Goal: Task Accomplishment & Management: Manage account settings

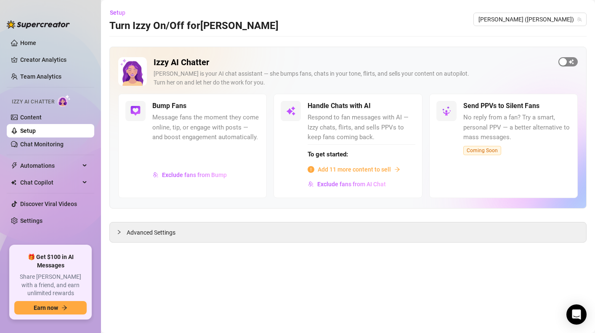
click at [572, 61] on span "button" at bounding box center [567, 61] width 19 height 9
click at [212, 170] on button "Exclude fans from Bump" at bounding box center [189, 174] width 75 height 13
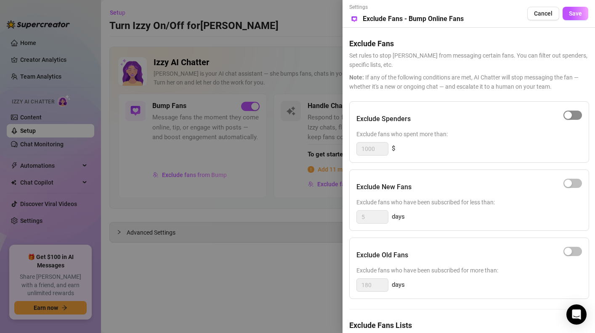
click at [576, 112] on span "button" at bounding box center [572, 115] width 19 height 9
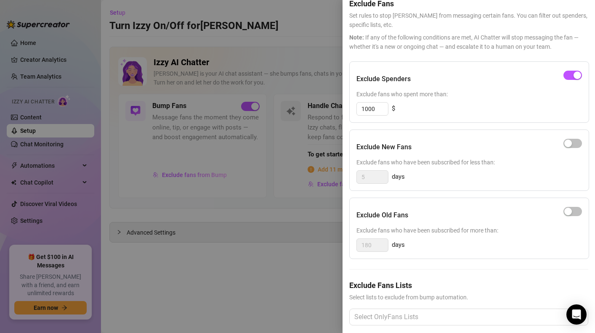
scroll to position [49, 0]
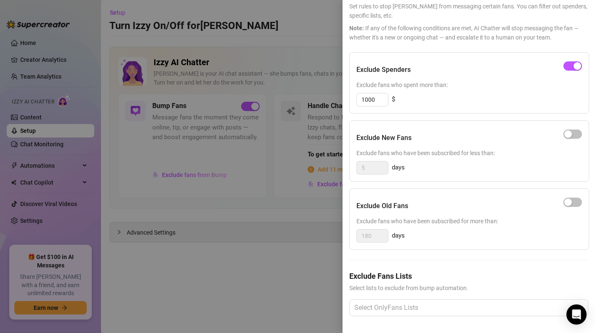
click at [571, 207] on div at bounding box center [572, 202] width 19 height 13
click at [570, 200] on div "button" at bounding box center [568, 203] width 8 height 8
click at [466, 306] on div at bounding box center [464, 307] width 227 height 15
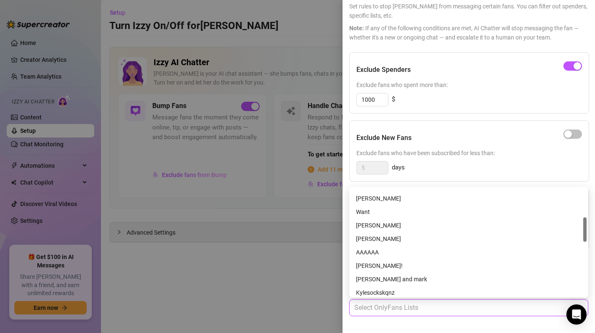
scroll to position [130, 0]
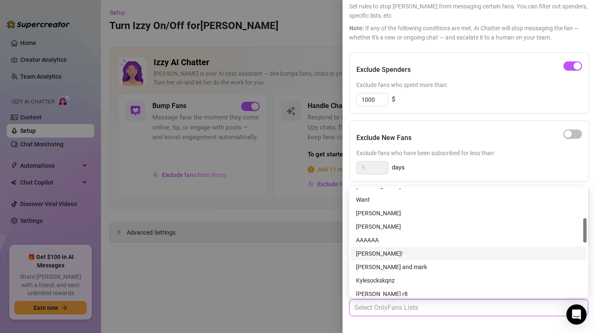
click at [420, 250] on div "[PERSON_NAME]!" at bounding box center [469, 253] width 226 height 9
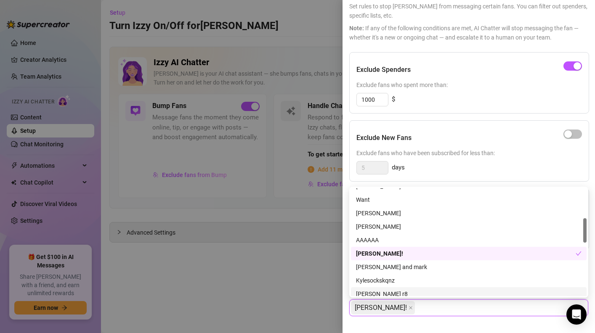
click at [408, 323] on div "Exclude Fans Lists Select lists to exclude from bump automation. [PERSON_NAME]!" at bounding box center [468, 300] width 239 height 59
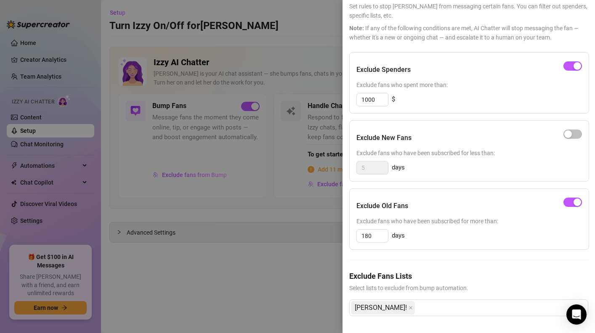
scroll to position [0, 0]
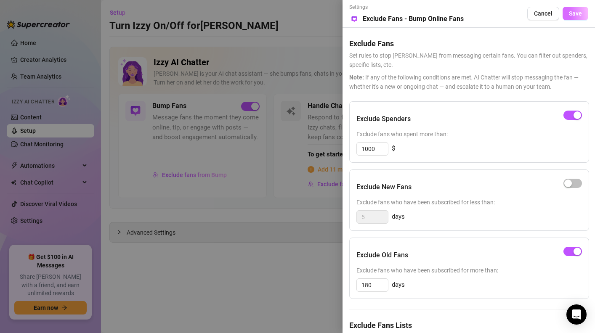
click at [566, 17] on button "Save" at bounding box center [576, 13] width 26 height 13
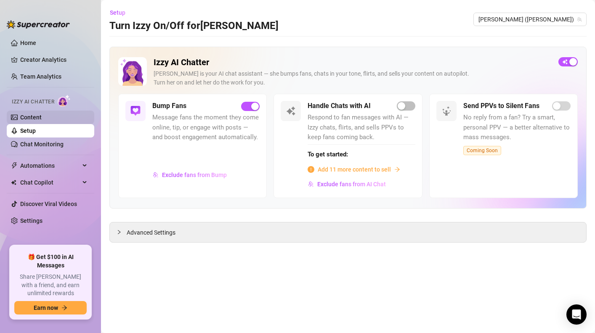
click at [32, 116] on link "Content" at bounding box center [30, 117] width 21 height 7
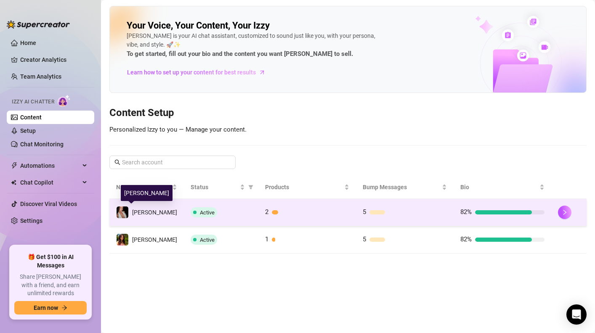
click at [138, 210] on span "[PERSON_NAME]" at bounding box center [154, 212] width 45 height 7
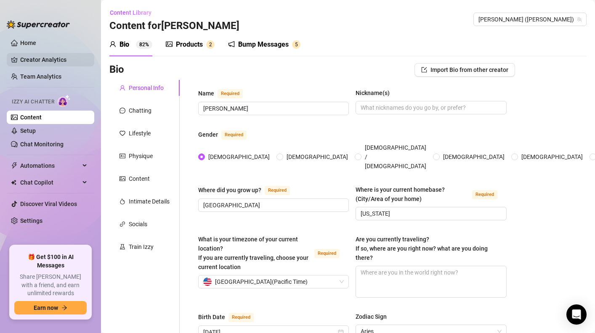
click at [36, 57] on link "Creator Analytics" at bounding box center [53, 59] width 67 height 13
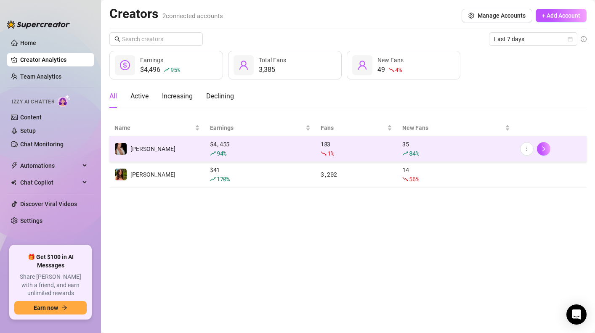
click at [156, 149] on td "[PERSON_NAME]" at bounding box center [157, 149] width 96 height 26
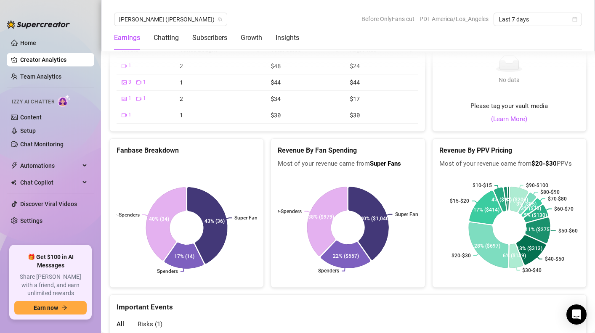
scroll to position [1472, 0]
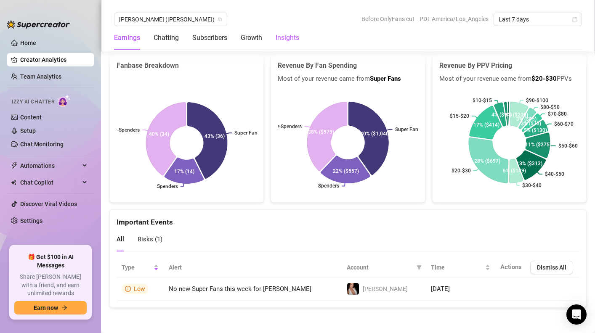
click at [282, 34] on div "Insights" at bounding box center [288, 38] width 24 height 10
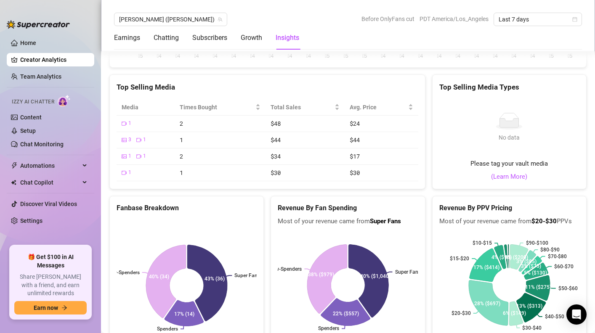
scroll to position [1286, 0]
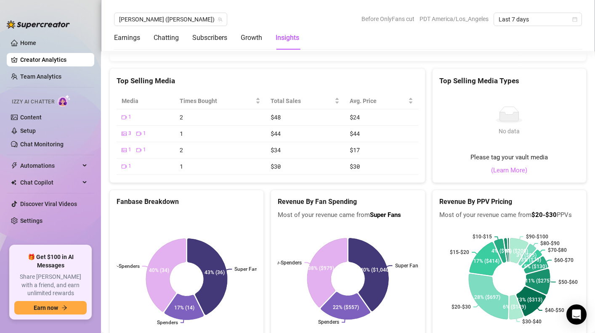
click at [519, 176] on link "(Learn More)" at bounding box center [509, 171] width 36 height 10
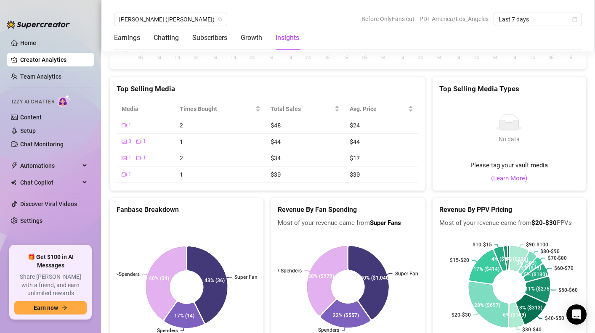
scroll to position [1300, 0]
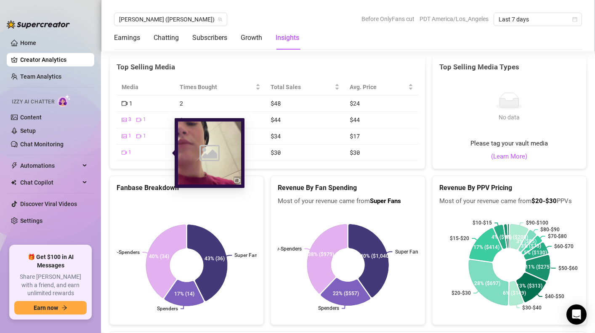
click at [127, 106] on icon "video-camera" at bounding box center [125, 104] width 6 height 6
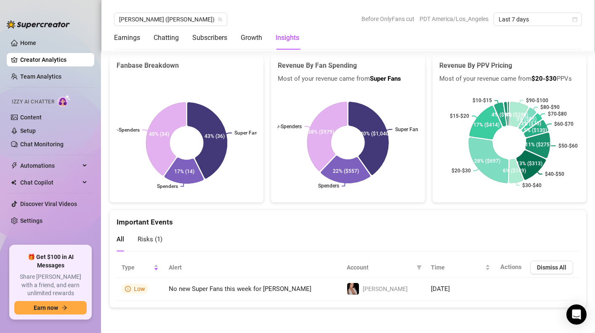
scroll to position [1444, 0]
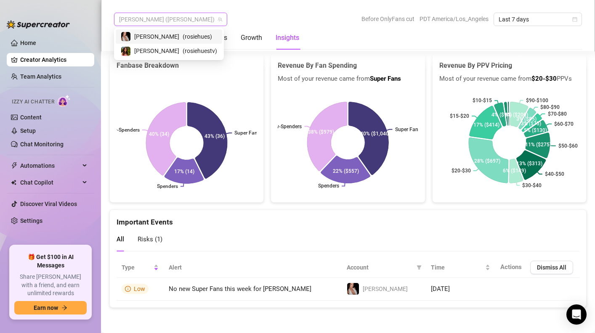
click at [160, 18] on span "[PERSON_NAME] ([PERSON_NAME])" at bounding box center [170, 19] width 103 height 13
click at [226, 19] on div "[PERSON_NAME] ([PERSON_NAME]) Before OnlyFans cut PDT America/Los_Angeles Last …" at bounding box center [348, 19] width 468 height 13
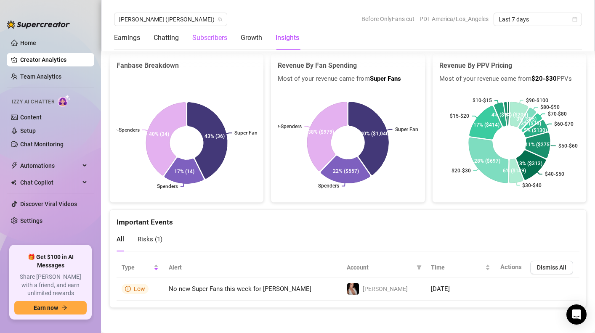
click at [216, 39] on div "Subscribers" at bounding box center [209, 38] width 35 height 10
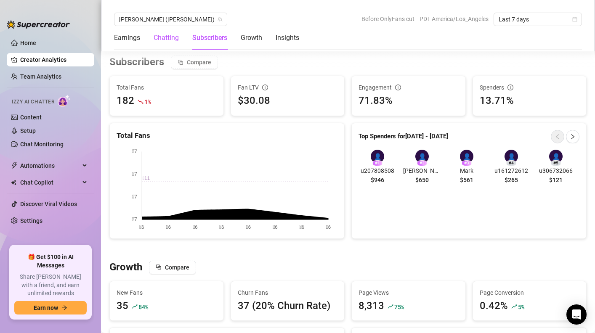
click at [178, 40] on div "Chatting" at bounding box center [166, 38] width 25 height 10
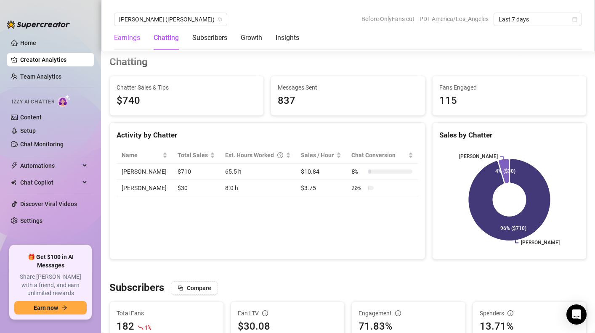
click at [126, 40] on div "Earnings" at bounding box center [127, 38] width 26 height 10
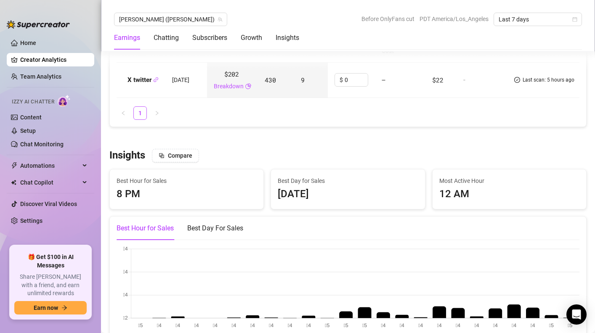
scroll to position [1030, 0]
